Goal: Information Seeking & Learning: Learn about a topic

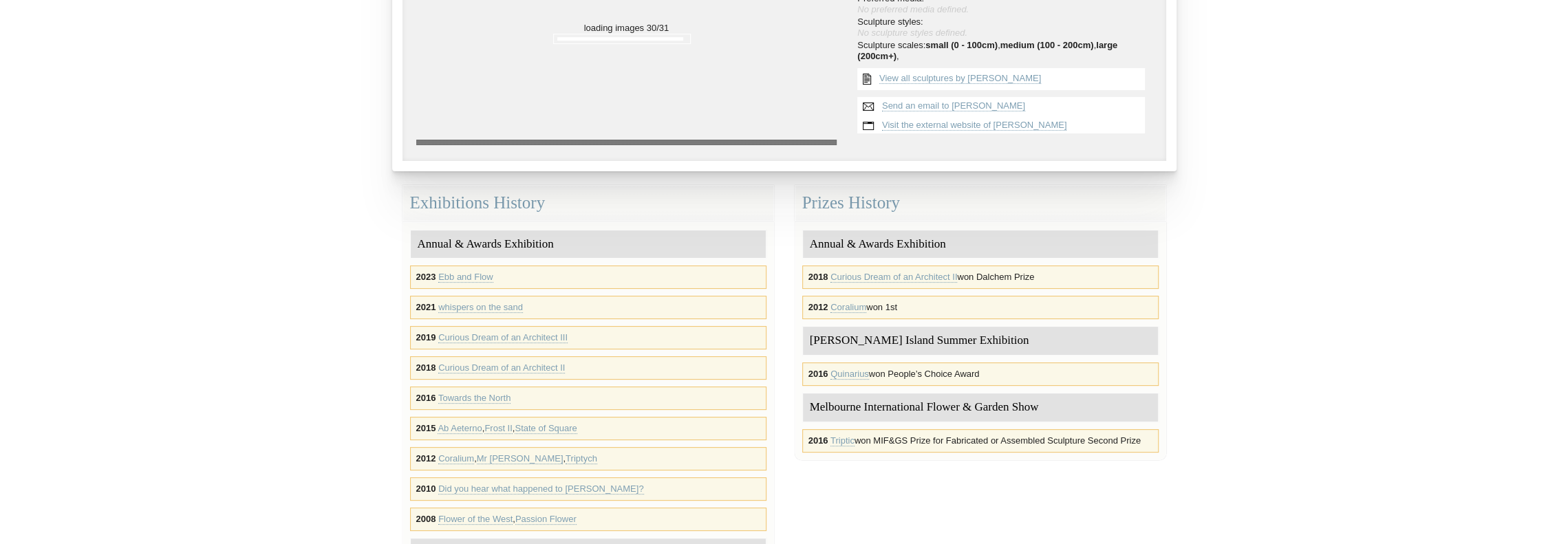
scroll to position [115, 0]
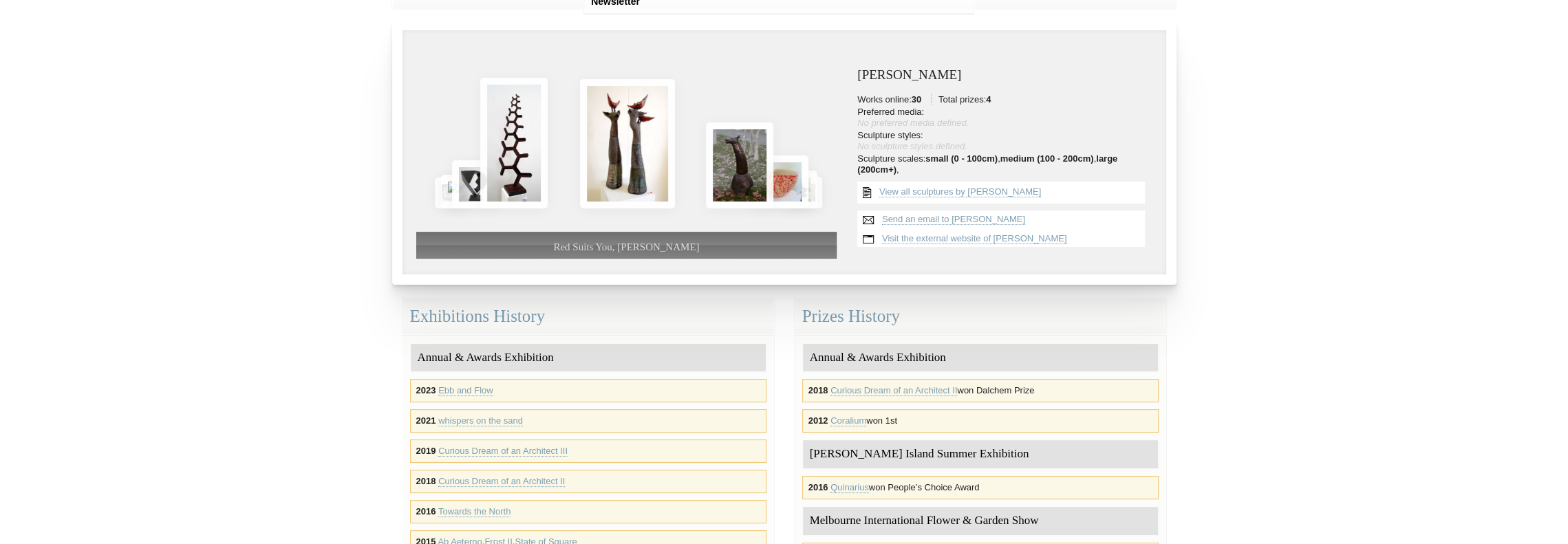
click at [231, 166] on body "Toggle navigation Association of Sculptors of Victoria Home Exhibitions Victori…" at bounding box center [784, 157] width 1568 height 544
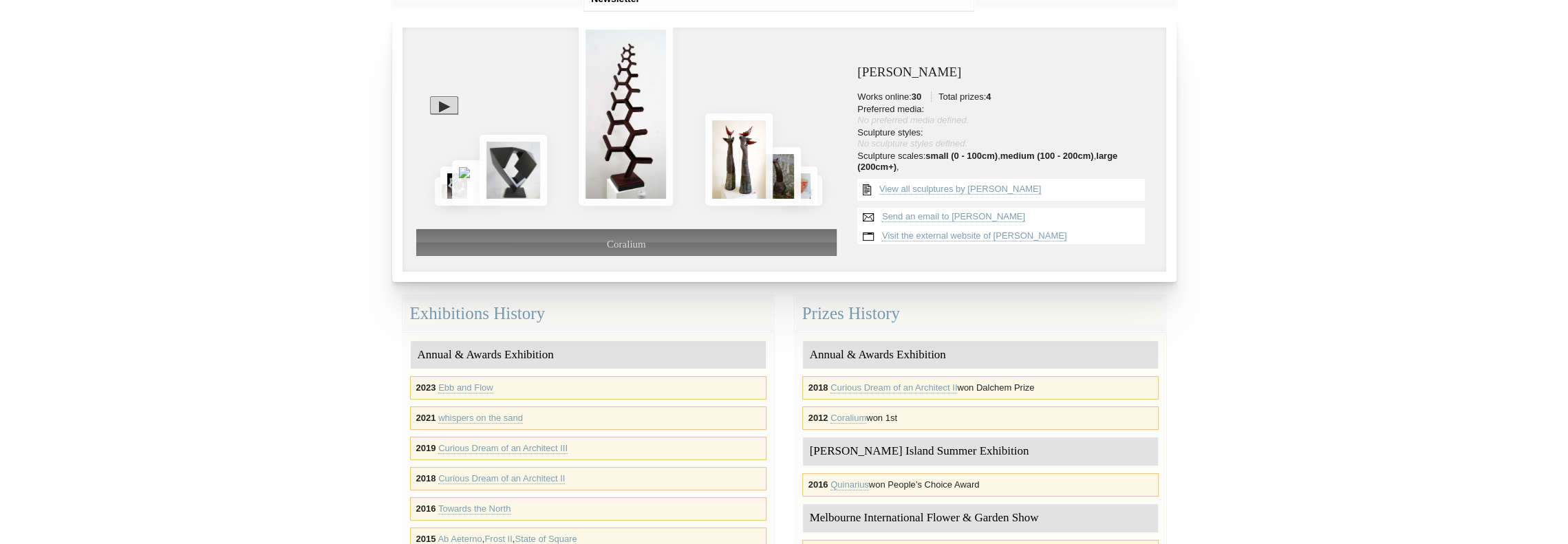
scroll to position [0, 0]
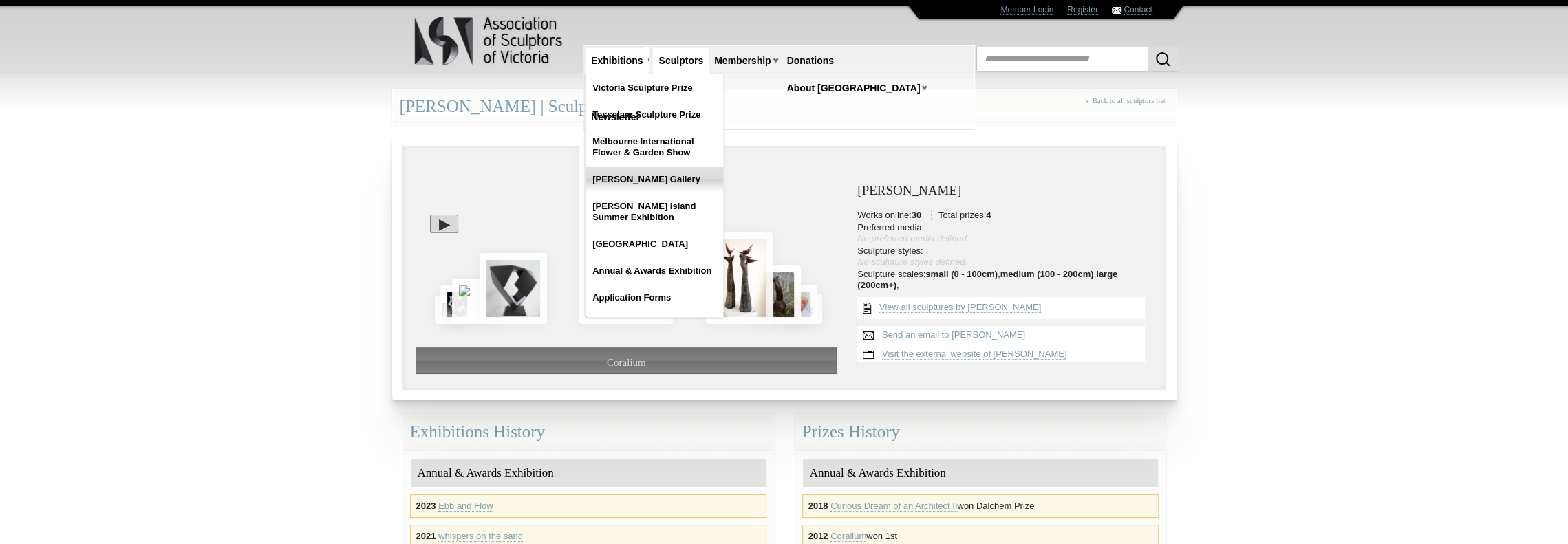
click at [616, 179] on link "McClelland Gallery" at bounding box center [654, 179] width 138 height 24
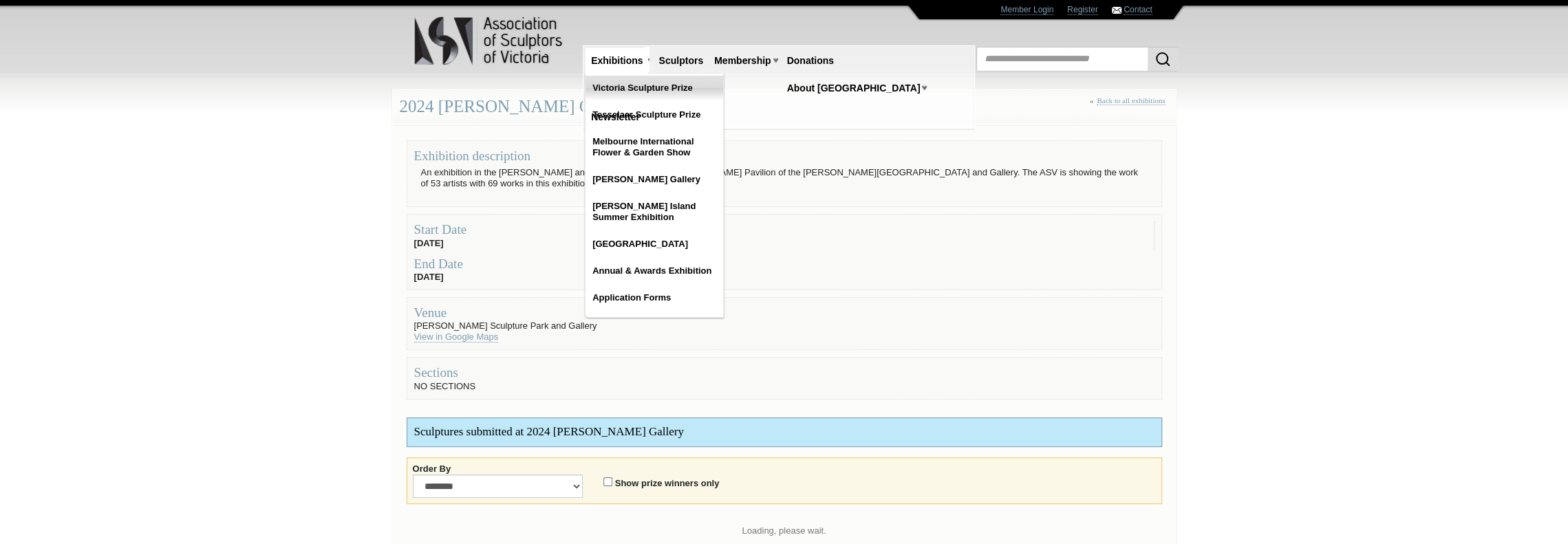
click at [618, 83] on link "Victoria Sculpture Prize" at bounding box center [654, 87] width 138 height 24
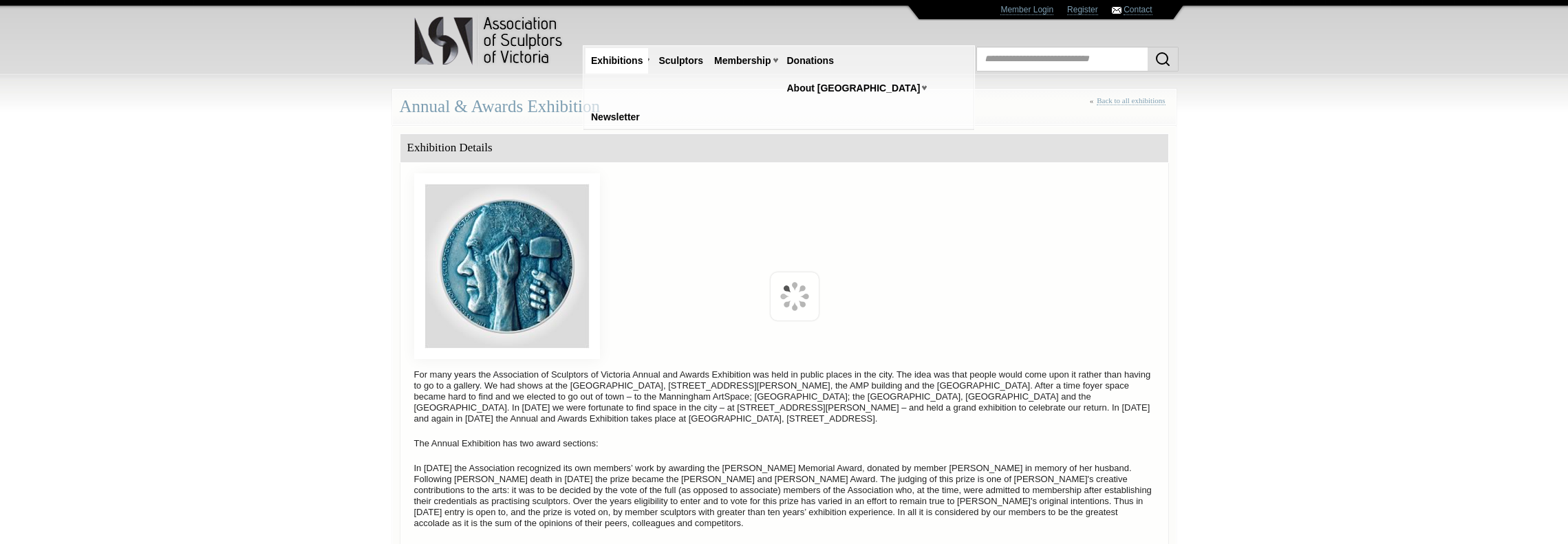
scroll to position [434, 0]
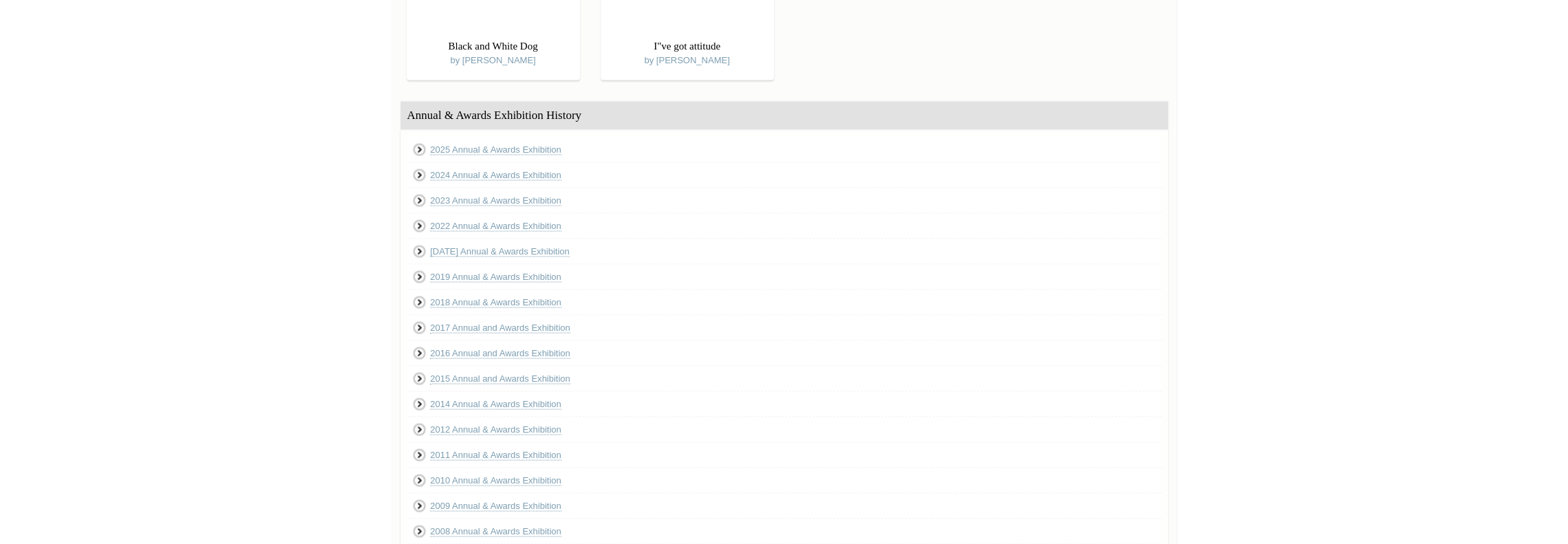
scroll to position [6969, 0]
click at [455, 140] on link "2025 Annual & Awards Exhibition" at bounding box center [503, 144] width 131 height 11
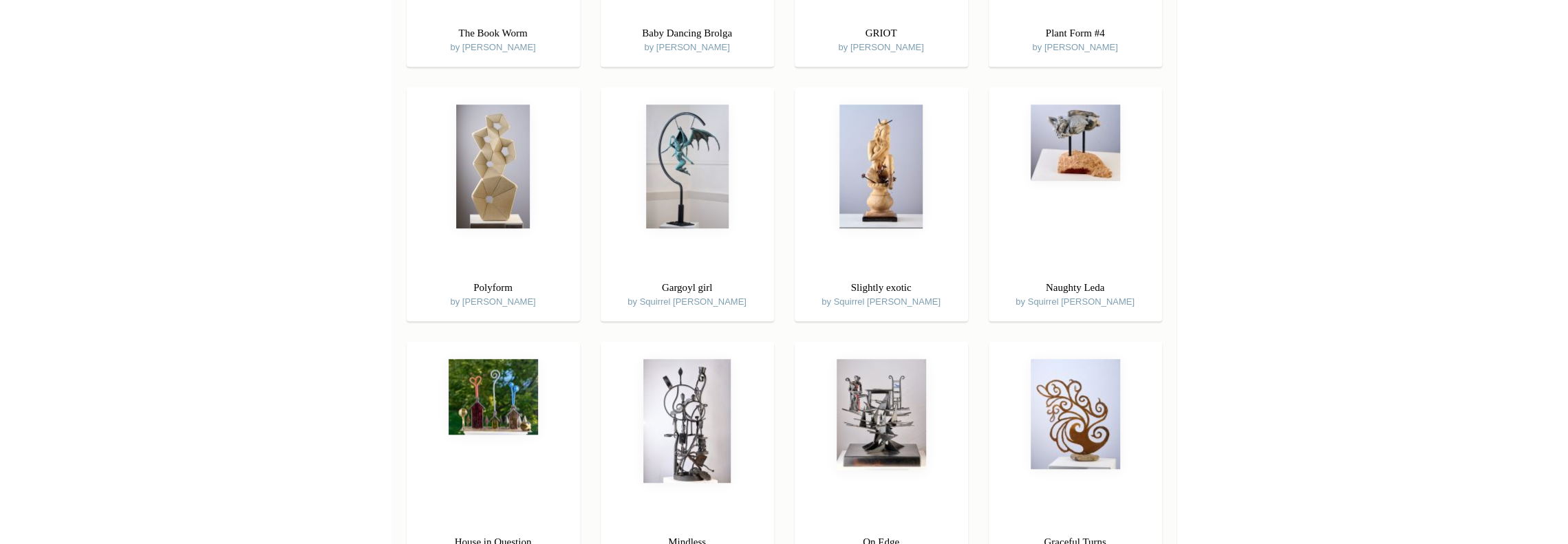
scroll to position [664, 0]
